Goal: Information Seeking & Learning: Learn about a topic

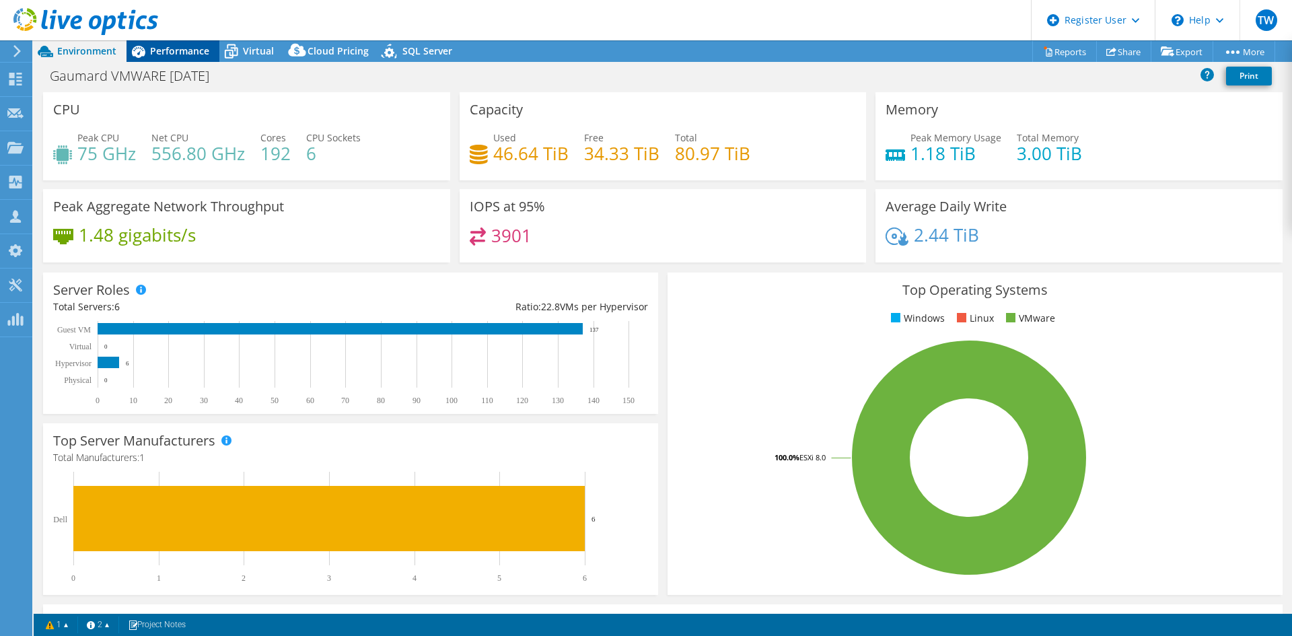
click at [174, 53] on span "Performance" at bounding box center [179, 50] width 59 height 13
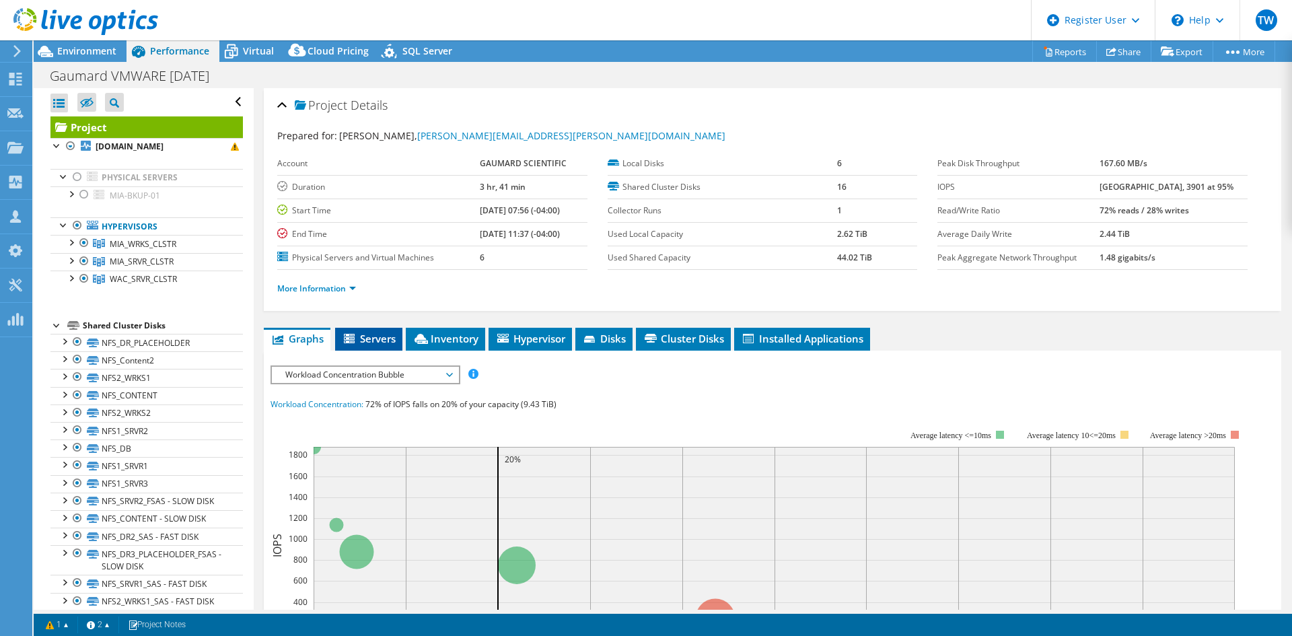
click at [384, 340] on span "Servers" at bounding box center [369, 338] width 54 height 13
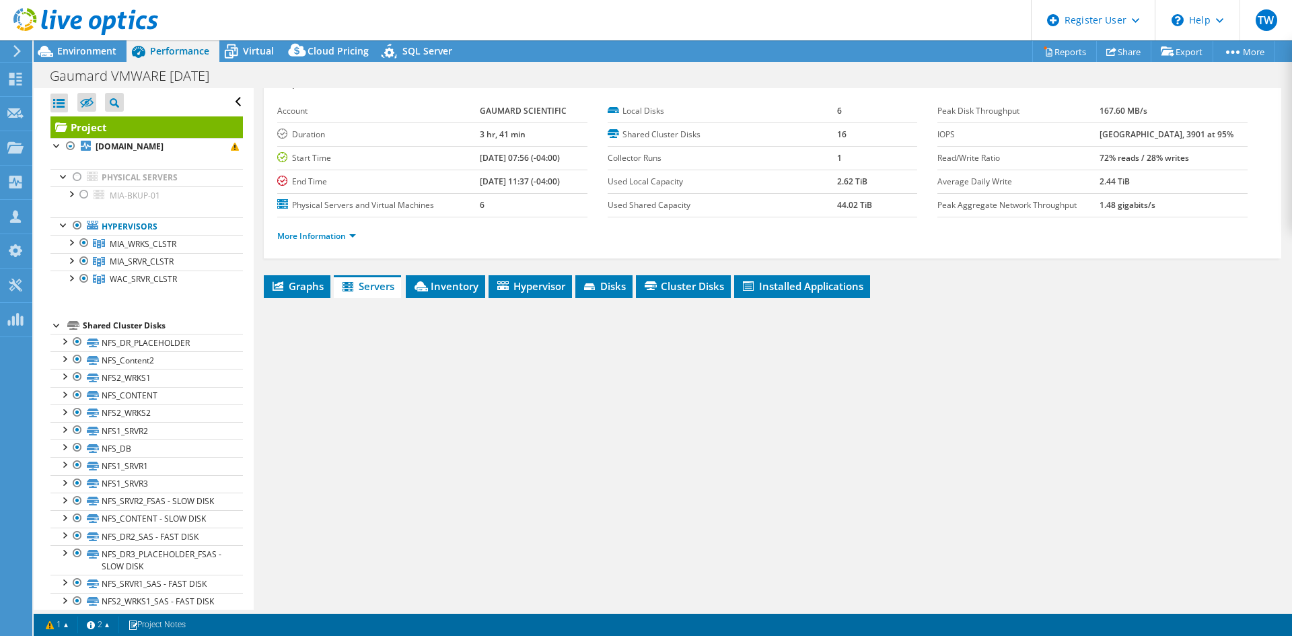
scroll to position [67, 0]
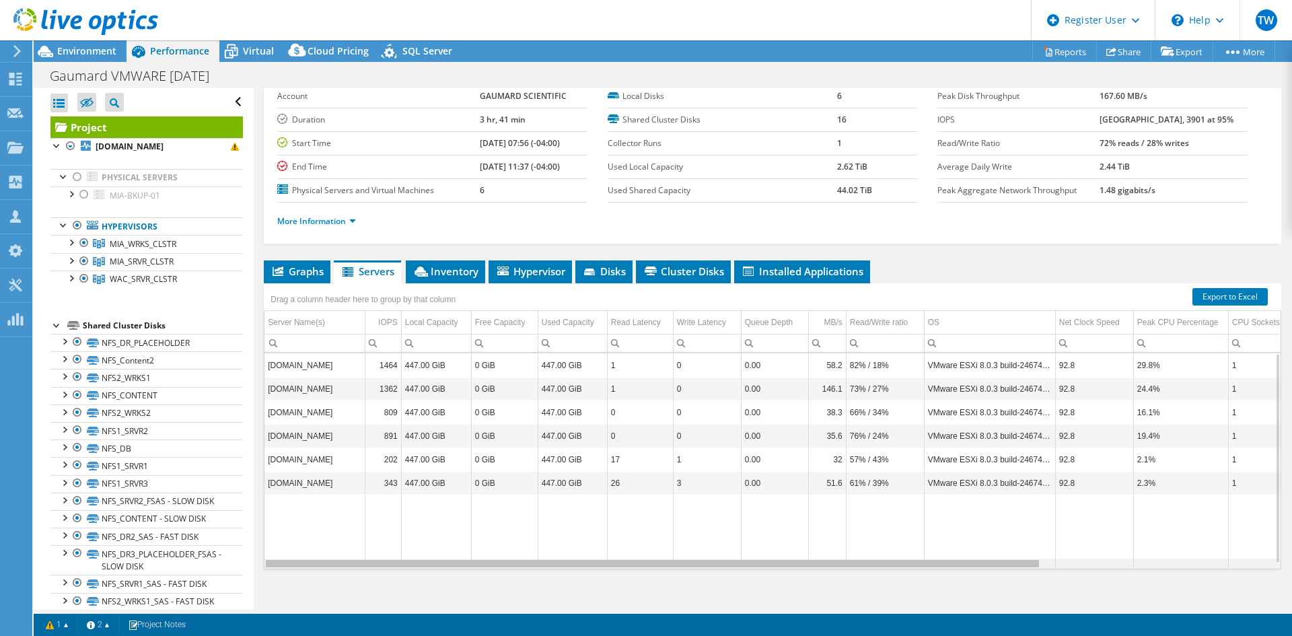
drag, startPoint x: 531, startPoint y: 565, endPoint x: 337, endPoint y: 548, distance: 194.5
click at [339, 549] on body "TW Dell User [PERSON_NAME] Wagon [PERSON_NAME][EMAIL_ADDRESS][DOMAIN_NAME] Dell…" at bounding box center [646, 318] width 1292 height 636
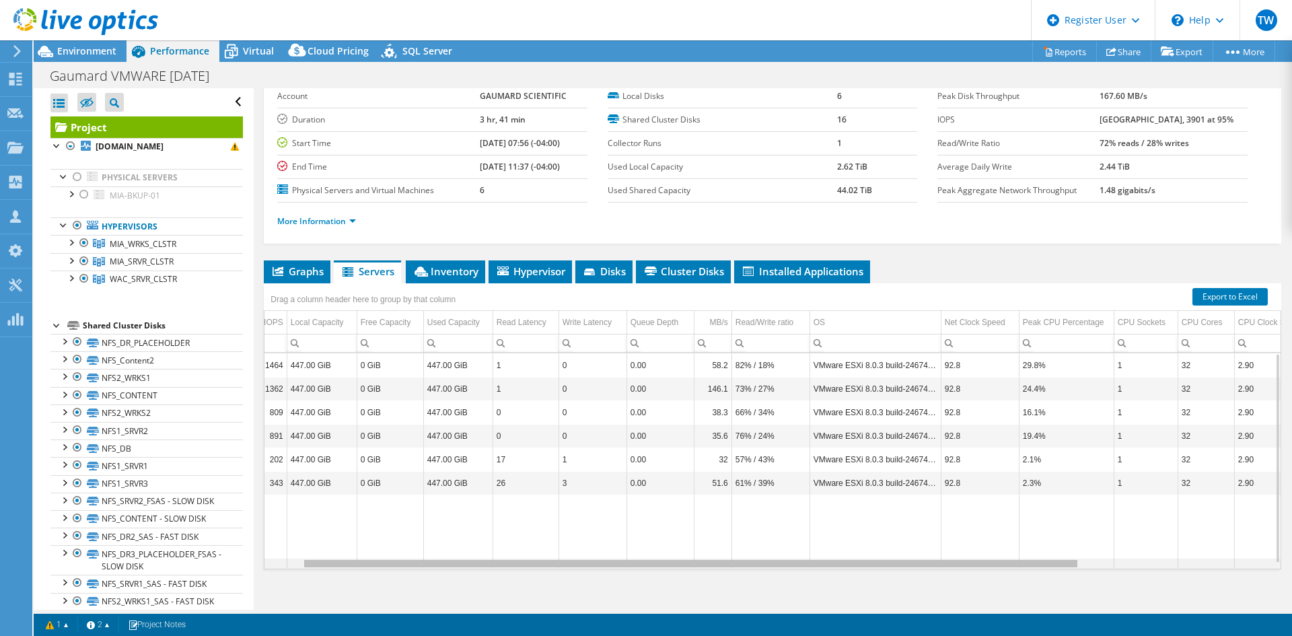
scroll to position [0, 0]
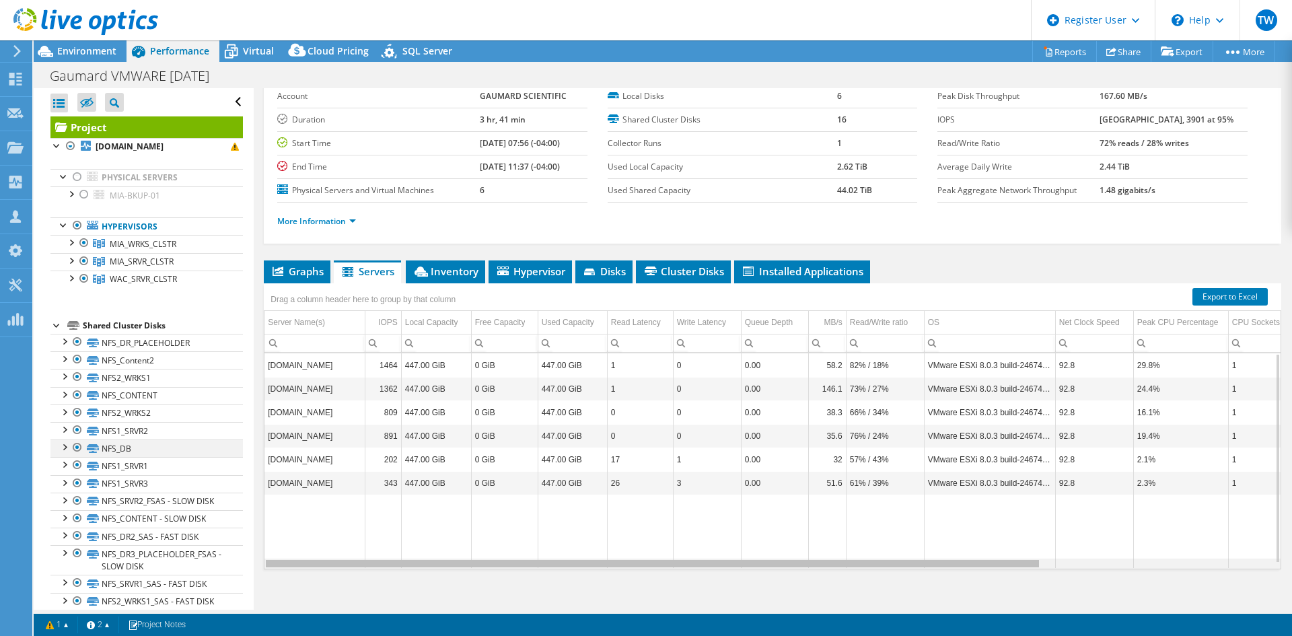
drag, startPoint x: 417, startPoint y: 566, endPoint x: 72, endPoint y: 440, distance: 366.8
click at [79, 445] on body "TW Dell User [PERSON_NAME] Wagon [PERSON_NAME][EMAIL_ADDRESS][DOMAIN_NAME] Dell…" at bounding box center [646, 318] width 1292 height 636
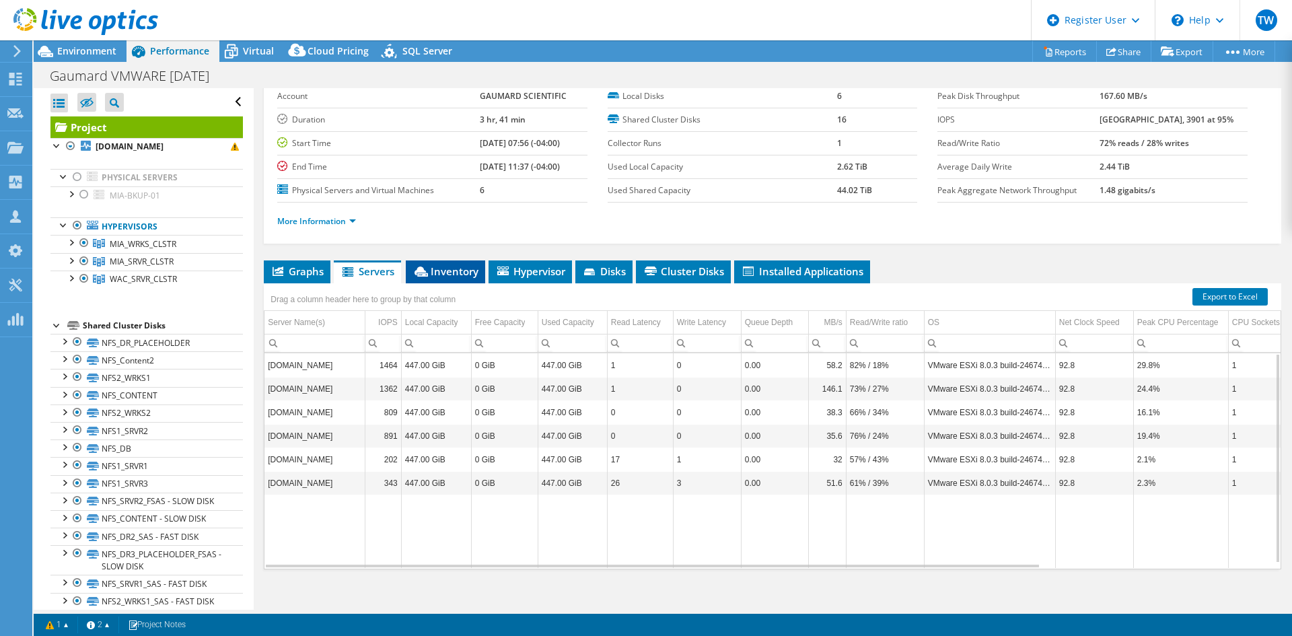
click at [425, 270] on icon at bounding box center [420, 271] width 13 height 10
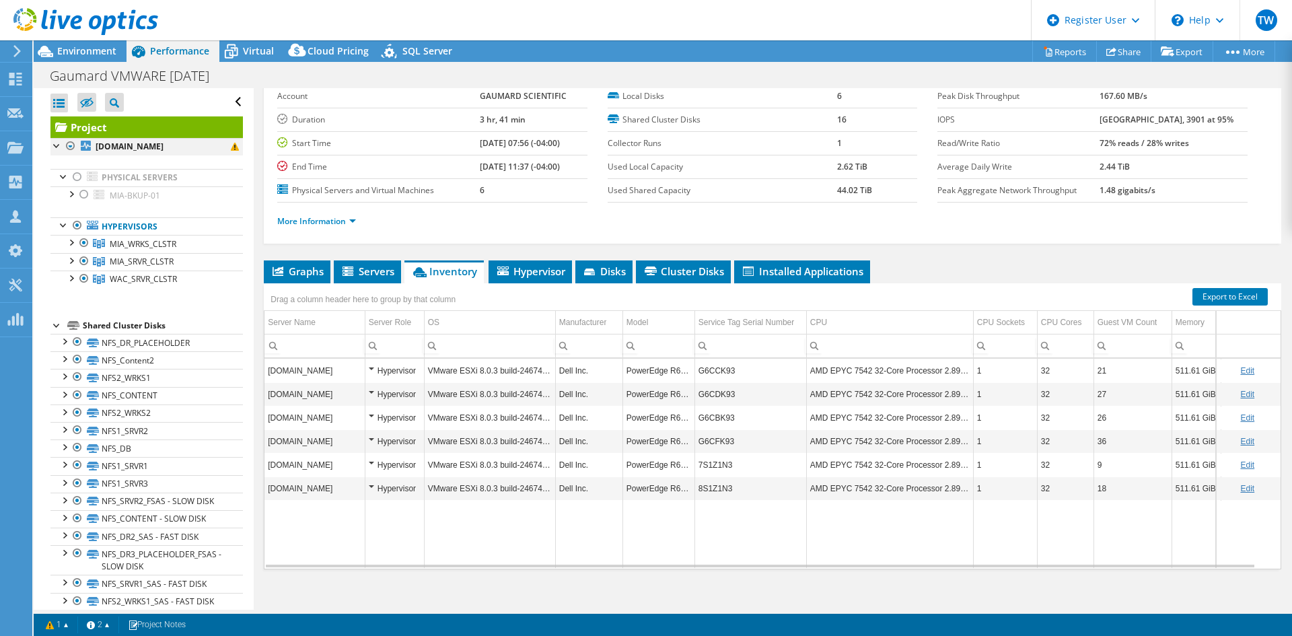
click at [72, 147] on div at bounding box center [70, 146] width 13 height 16
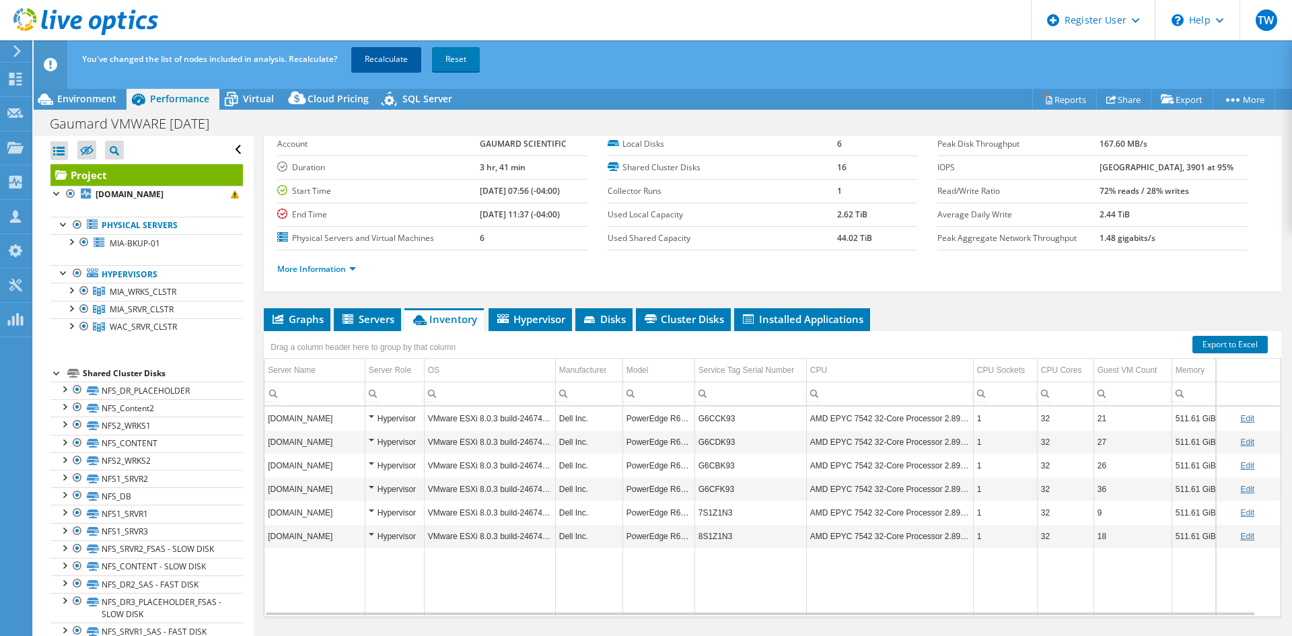
click at [407, 55] on link "Recalculate" at bounding box center [386, 59] width 70 height 24
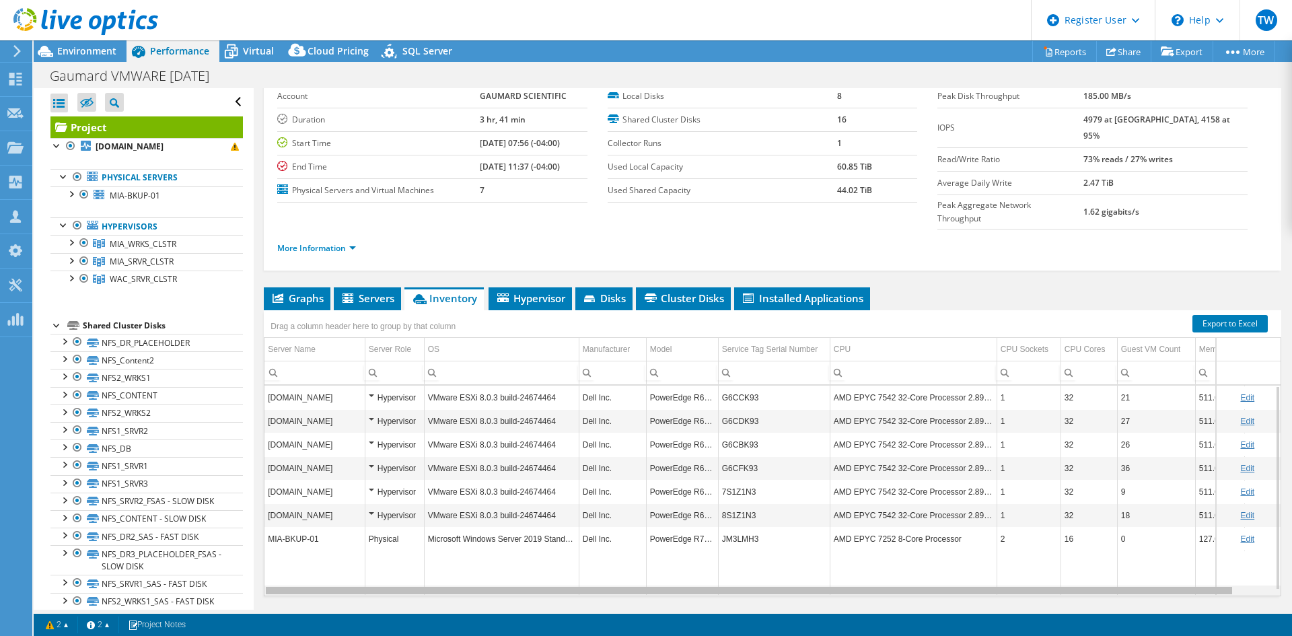
drag, startPoint x: 940, startPoint y: 565, endPoint x: 489, endPoint y: 569, distance: 450.8
click at [534, 572] on body "TW Dell User [PERSON_NAME] Wagon [PERSON_NAME][EMAIL_ADDRESS][DOMAIN_NAME] Dell…" at bounding box center [646, 318] width 1292 height 636
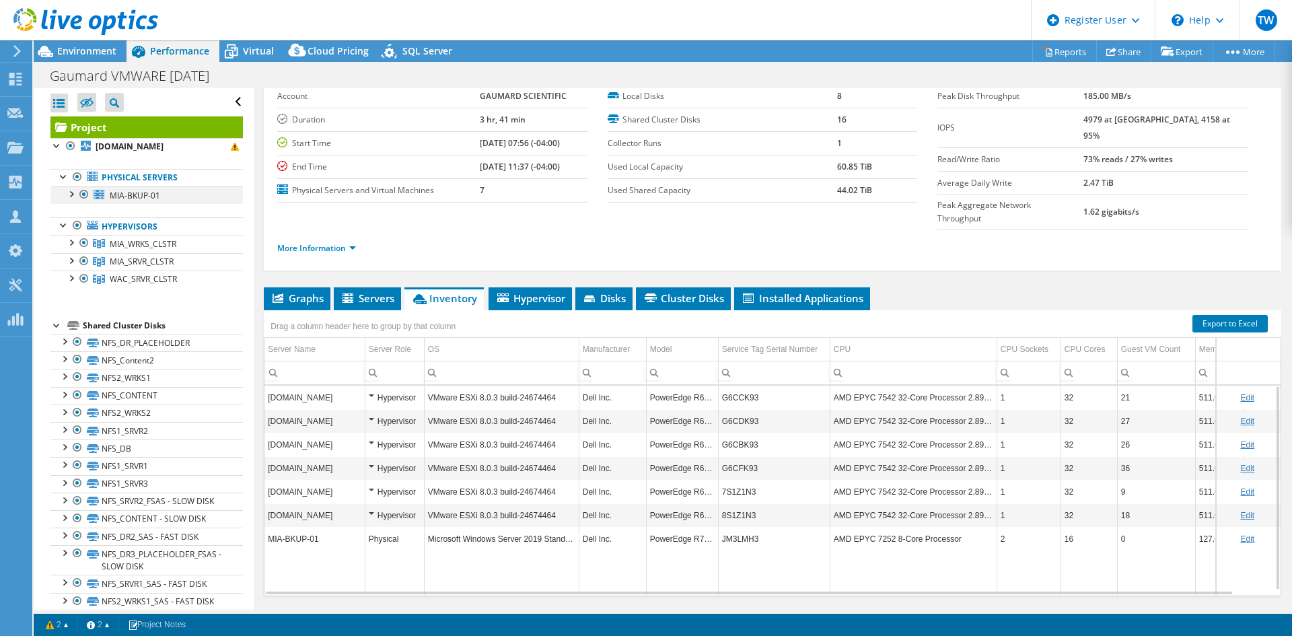
click at [81, 196] on div at bounding box center [83, 194] width 13 height 16
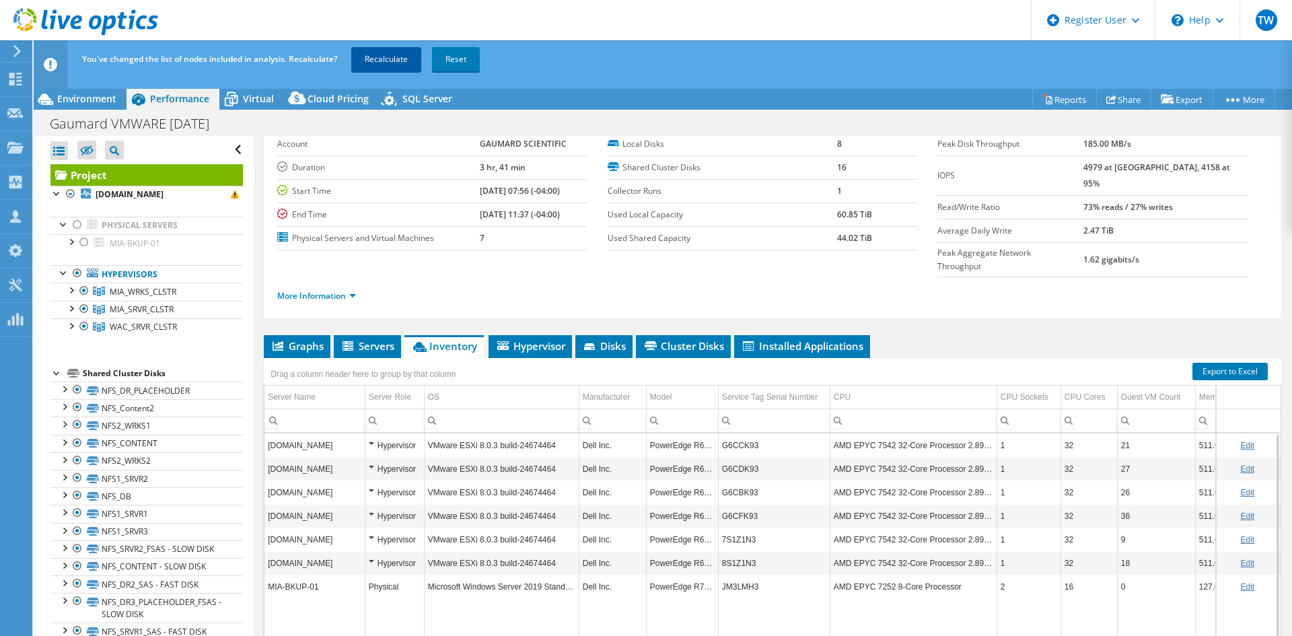
click at [398, 65] on link "Recalculate" at bounding box center [386, 59] width 70 height 24
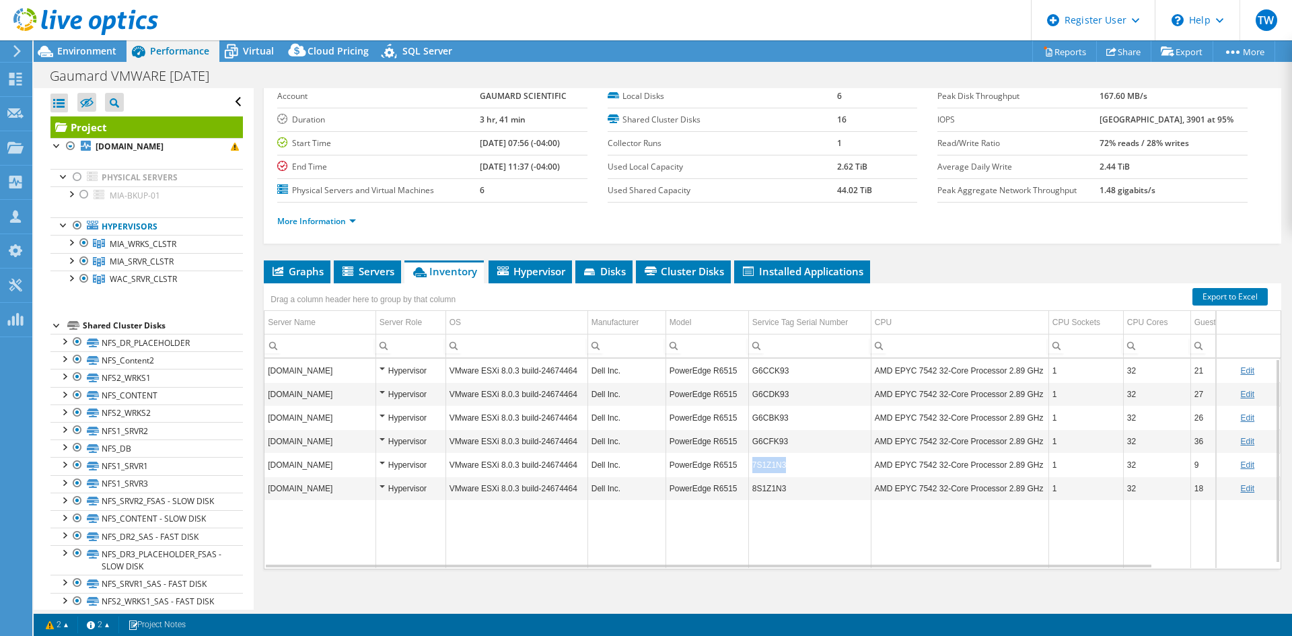
drag, startPoint x: 793, startPoint y: 466, endPoint x: 752, endPoint y: 466, distance: 41.7
click at [752, 466] on td "7S1Z1N3" at bounding box center [809, 465] width 122 height 24
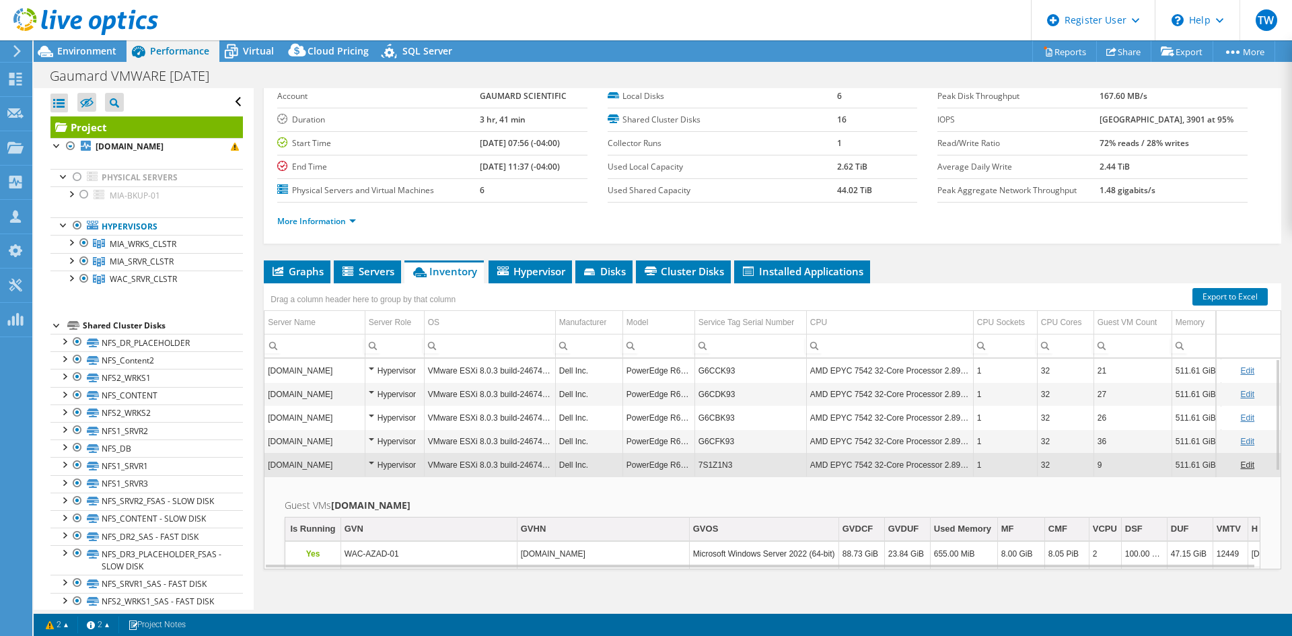
drag, startPoint x: 752, startPoint y: 466, endPoint x: 691, endPoint y: 505, distance: 72.0
click at [691, 505] on h2 "Guest VMs [DOMAIN_NAME]" at bounding box center [773, 505] width 976 height 16
copy td "7S1Z1N3"
drag, startPoint x: 737, startPoint y: 468, endPoint x: 698, endPoint y: 462, distance: 39.4
click at [698, 462] on td "7S1Z1N3" at bounding box center [750, 465] width 112 height 24
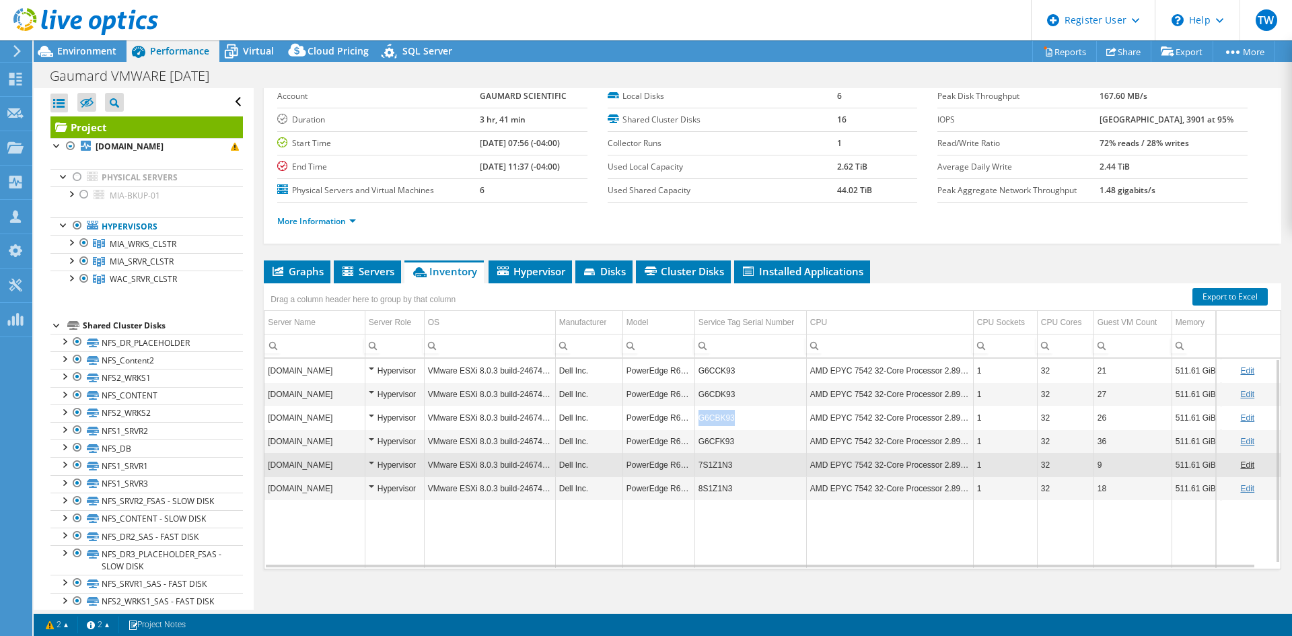
copy td "G6CBK93"
drag, startPoint x: 734, startPoint y: 417, endPoint x: 698, endPoint y: 421, distance: 36.6
click at [698, 421] on td "G6CBK93" at bounding box center [750, 418] width 112 height 24
